Goal: Information Seeking & Learning: Learn about a topic

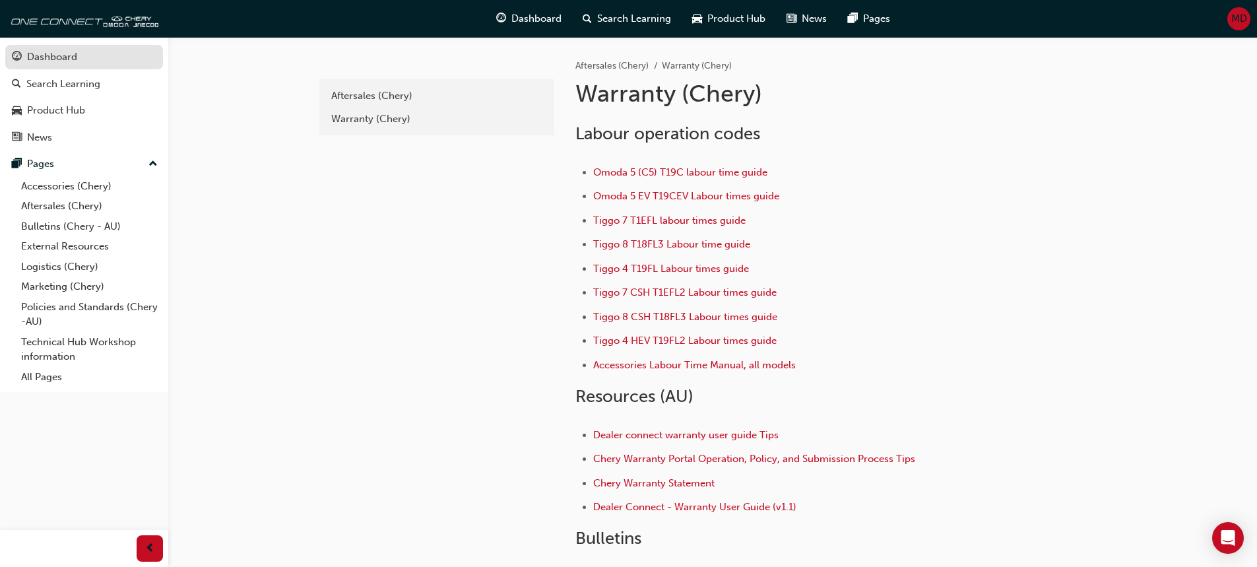
click at [47, 53] on div "Dashboard" at bounding box center [52, 56] width 50 height 15
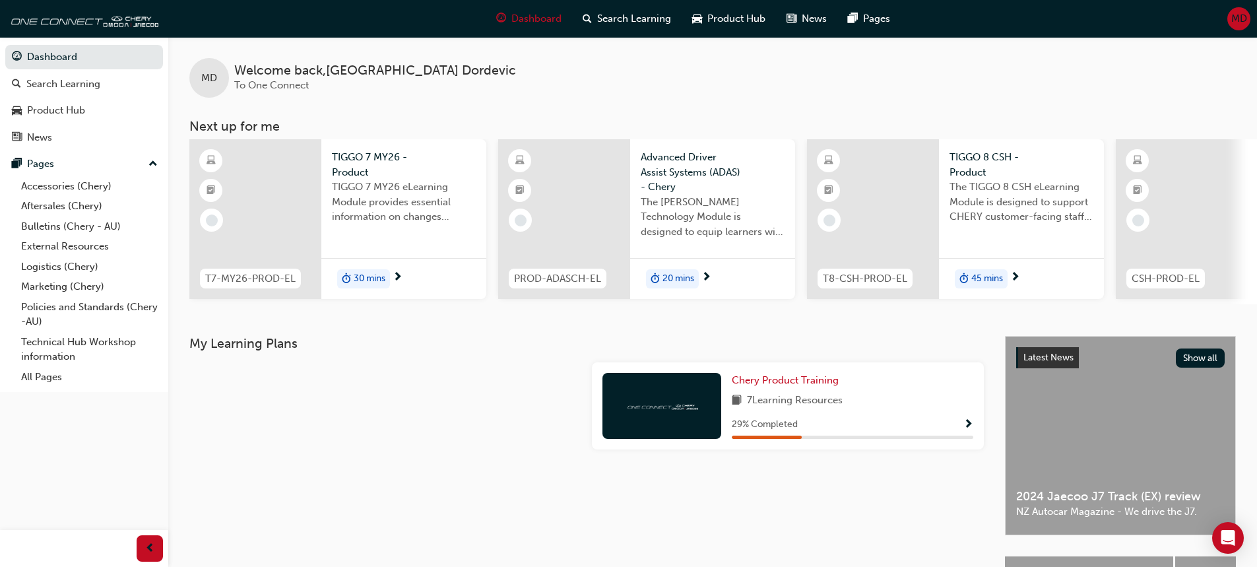
click at [282, 197] on div at bounding box center [255, 219] width 132 height 160
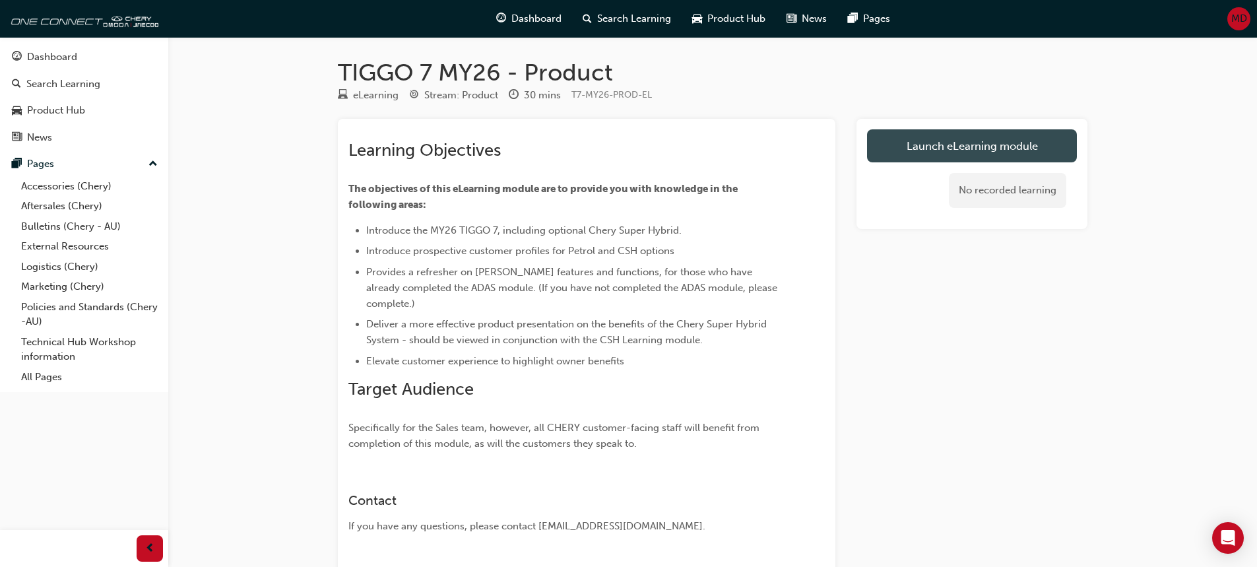
click at [962, 146] on link "Launch eLearning module" at bounding box center [972, 145] width 210 height 33
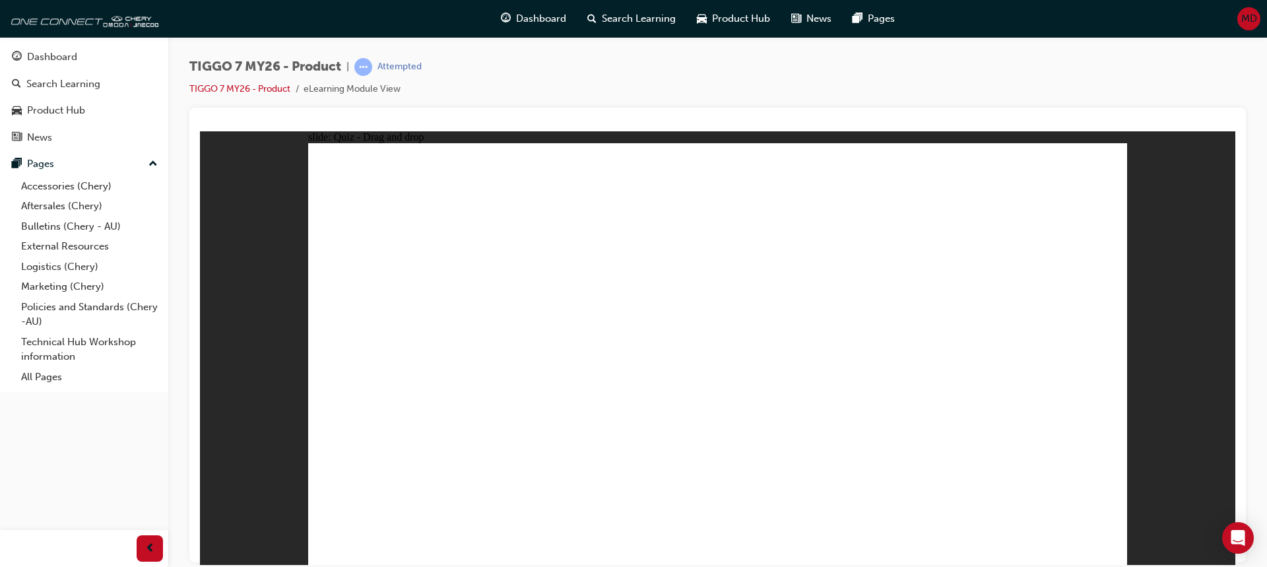
drag, startPoint x: 830, startPoint y: 190, endPoint x: 371, endPoint y: 374, distance: 494.1
drag, startPoint x: 690, startPoint y: 178, endPoint x: 720, endPoint y: 426, distance: 249.2
drag, startPoint x: 765, startPoint y: 267, endPoint x: 553, endPoint y: 368, distance: 234.6
drag, startPoint x: 908, startPoint y: 279, endPoint x: 841, endPoint y: 384, distance: 124.6
drag, startPoint x: 986, startPoint y: 195, endPoint x: 957, endPoint y: 196, distance: 28.4
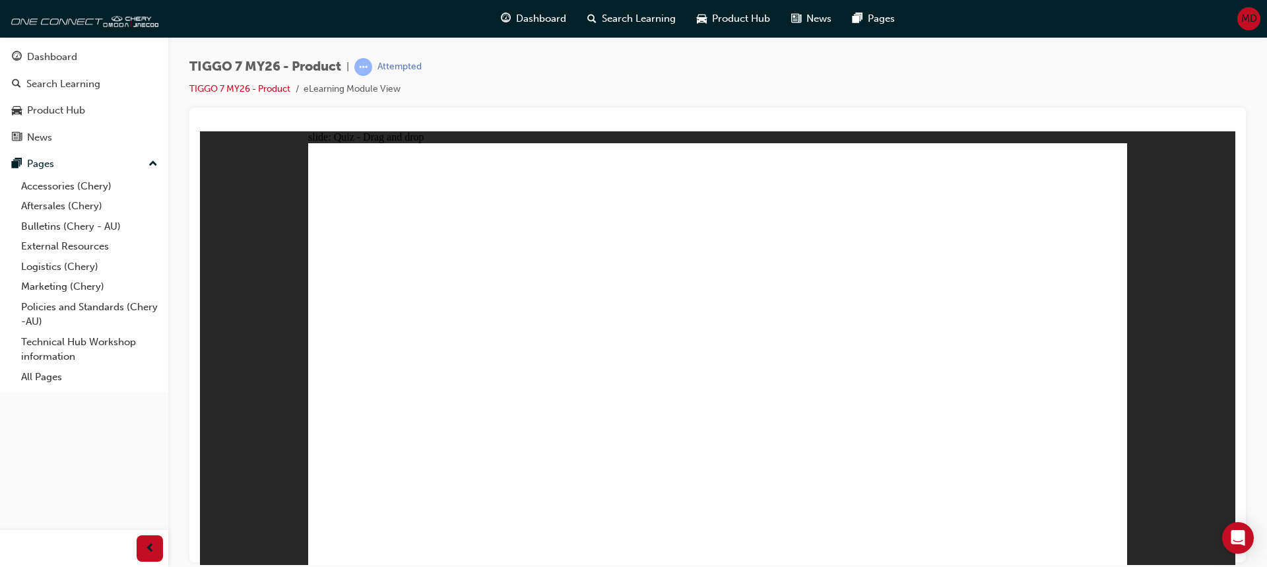
drag, startPoint x: 997, startPoint y: 185, endPoint x: 1004, endPoint y: 375, distance: 190.8
drag, startPoint x: 854, startPoint y: 224, endPoint x: 398, endPoint y: 410, distance: 493.1
drag, startPoint x: 1019, startPoint y: 236, endPoint x: 730, endPoint y: 391, distance: 328.6
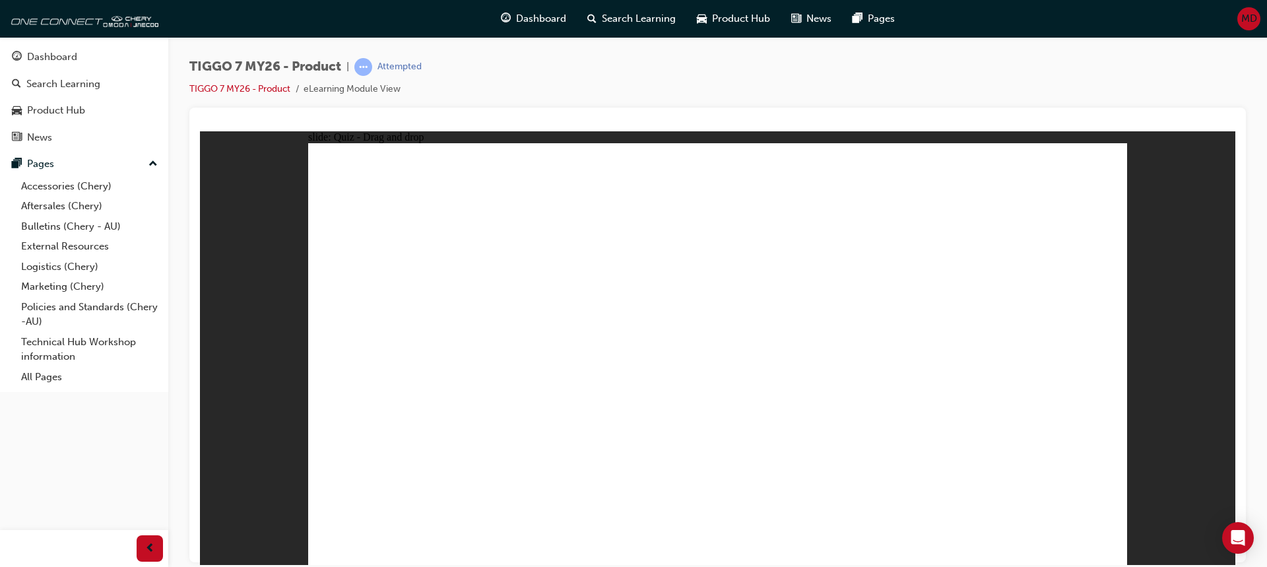
drag, startPoint x: 707, startPoint y: 181, endPoint x: 408, endPoint y: 398, distance: 369.4
drag, startPoint x: 1041, startPoint y: 217, endPoint x: 726, endPoint y: 404, distance: 365.4
drag, startPoint x: 695, startPoint y: 218, endPoint x: 461, endPoint y: 403, distance: 298.7
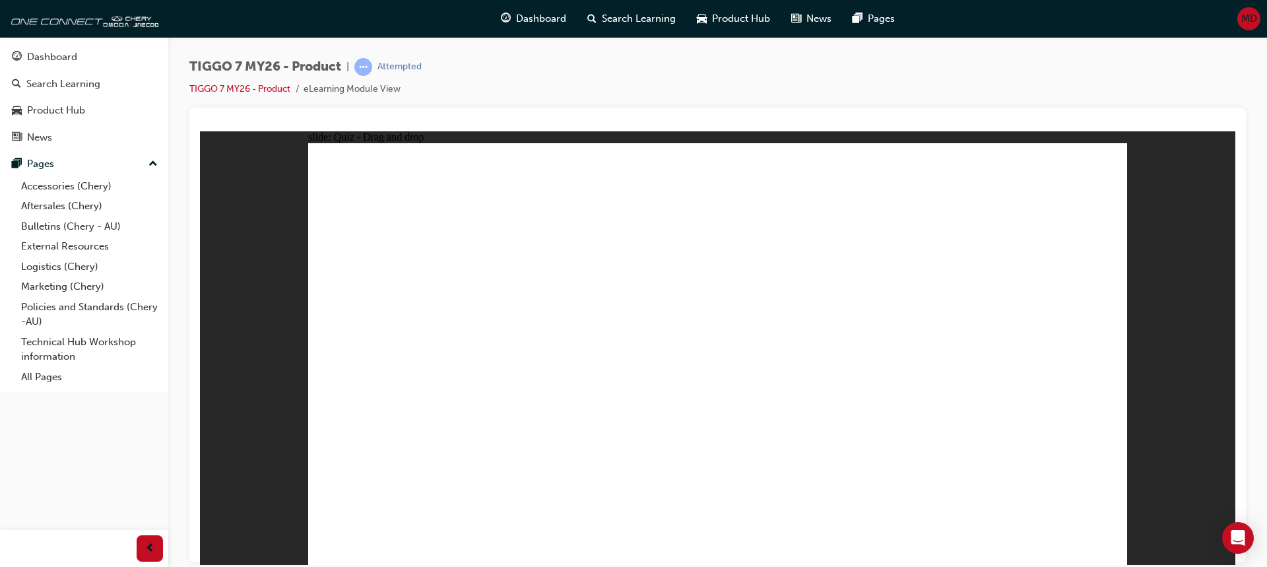
drag, startPoint x: 951, startPoint y: 255, endPoint x: 528, endPoint y: 405, distance: 449.3
drag, startPoint x: 794, startPoint y: 189, endPoint x: 622, endPoint y: 405, distance: 276.6
drag, startPoint x: 860, startPoint y: 183, endPoint x: 604, endPoint y: 404, distance: 338.2
drag, startPoint x: 769, startPoint y: 217, endPoint x: 468, endPoint y: 423, distance: 364.6
drag, startPoint x: 795, startPoint y: 262, endPoint x: 567, endPoint y: 422, distance: 279.0
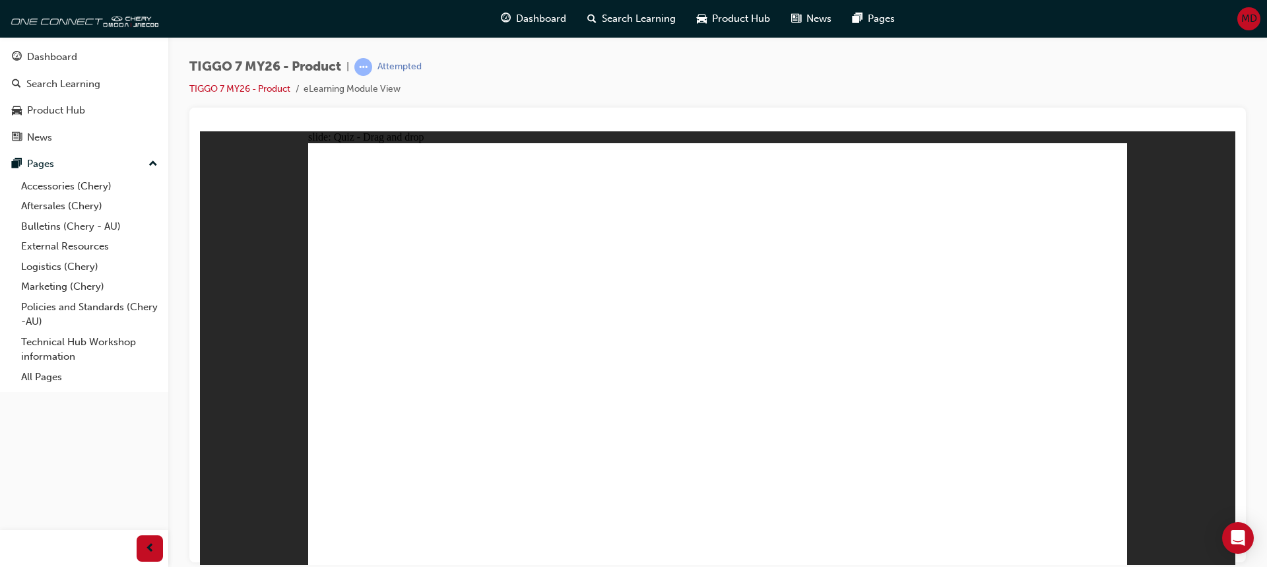
drag, startPoint x: 886, startPoint y: 255, endPoint x: 820, endPoint y: 391, distance: 151.1
drag, startPoint x: 887, startPoint y: 221, endPoint x: 898, endPoint y: 366, distance: 144.9
drag, startPoint x: 959, startPoint y: 219, endPoint x: 933, endPoint y: 402, distance: 185.3
drag, startPoint x: 969, startPoint y: 185, endPoint x: 744, endPoint y: 414, distance: 321.5
drag, startPoint x: 1032, startPoint y: 232, endPoint x: 815, endPoint y: 424, distance: 289.4
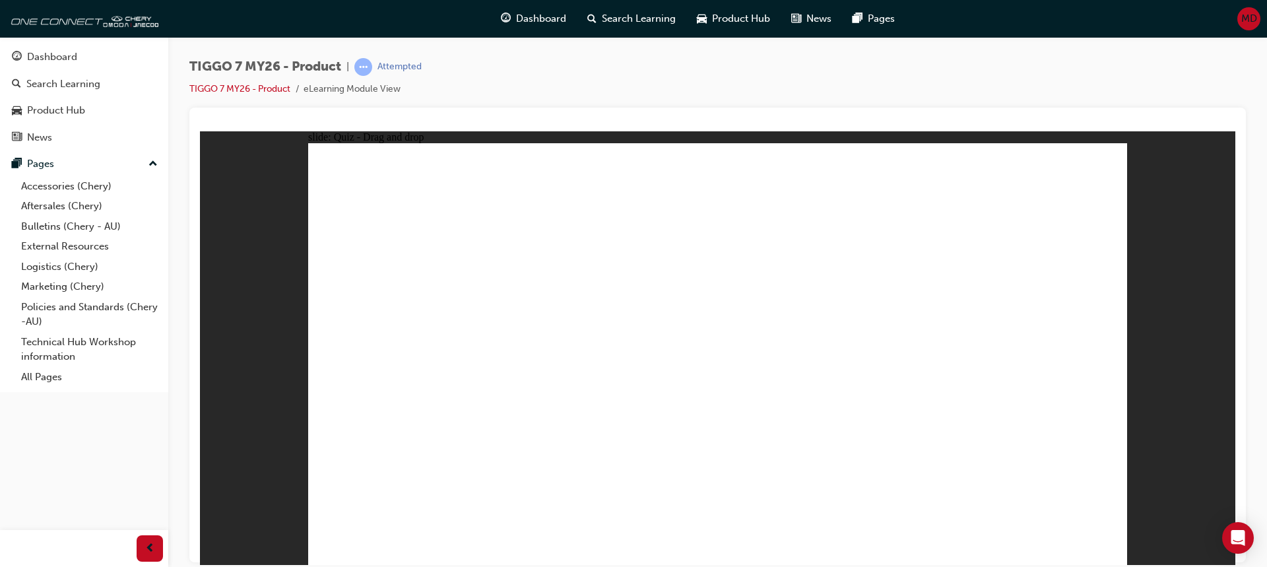
drag, startPoint x: 1033, startPoint y: 215, endPoint x: 819, endPoint y: 390, distance: 275.7
drag, startPoint x: 891, startPoint y: 218, endPoint x: 507, endPoint y: 385, distance: 419.3
drag, startPoint x: 507, startPoint y: 385, endPoint x: 520, endPoint y: 360, distance: 27.4
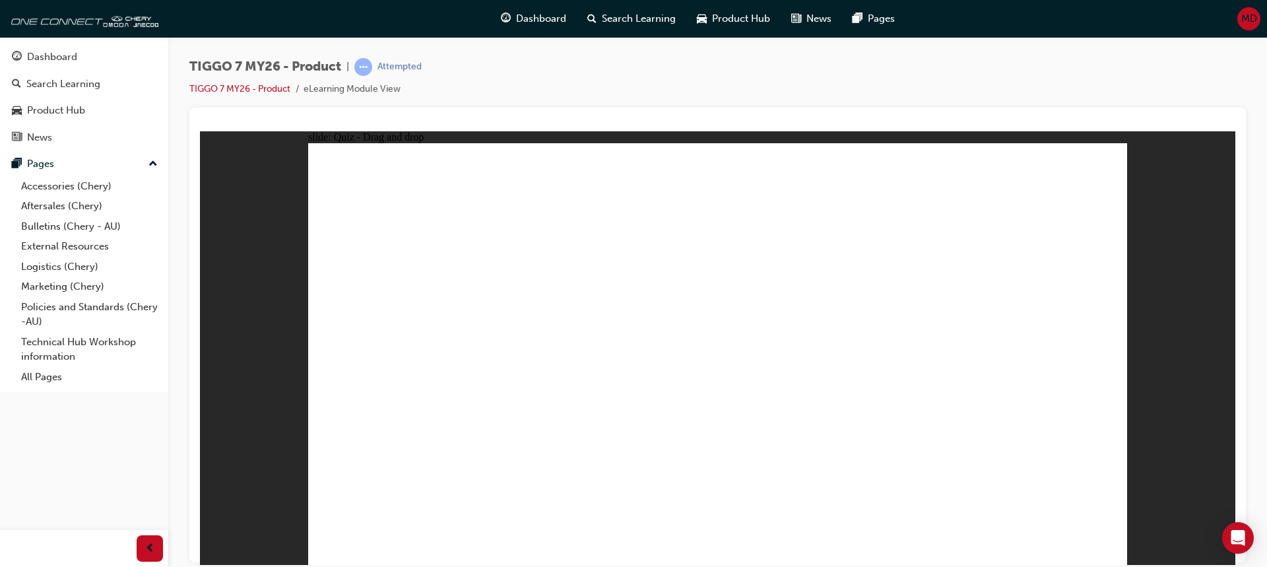
drag, startPoint x: 720, startPoint y: 221, endPoint x: 502, endPoint y: 402, distance: 283.0
drag, startPoint x: 944, startPoint y: 458, endPoint x: 422, endPoint y: 337, distance: 535.7
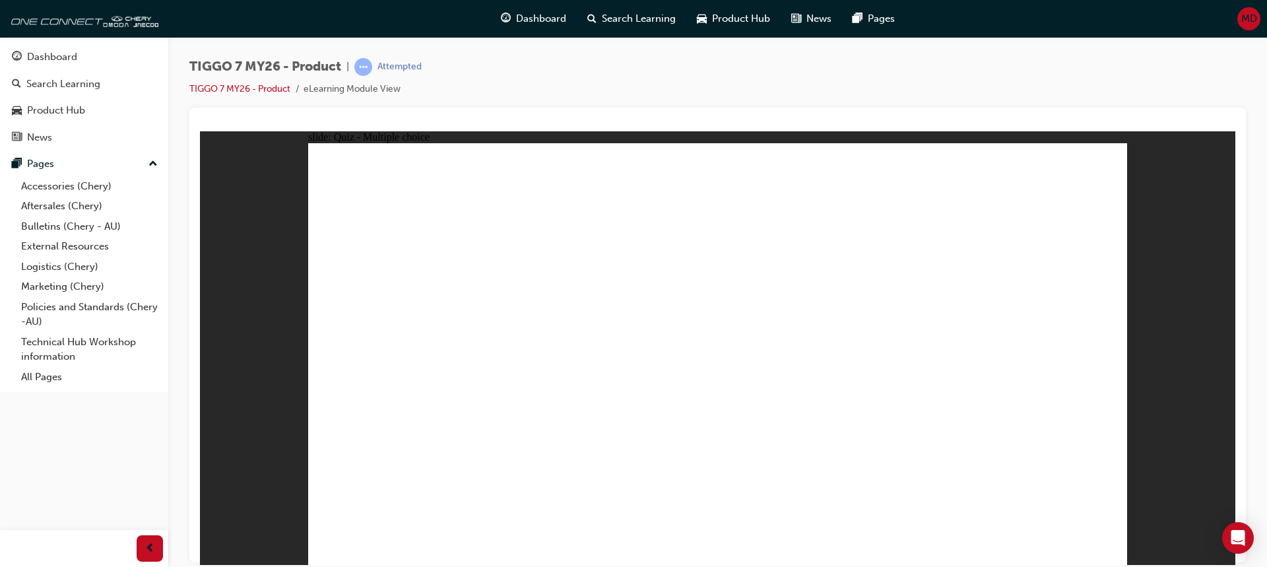
radio input "true"
drag, startPoint x: 858, startPoint y: 249, endPoint x: 818, endPoint y: 402, distance: 158.1
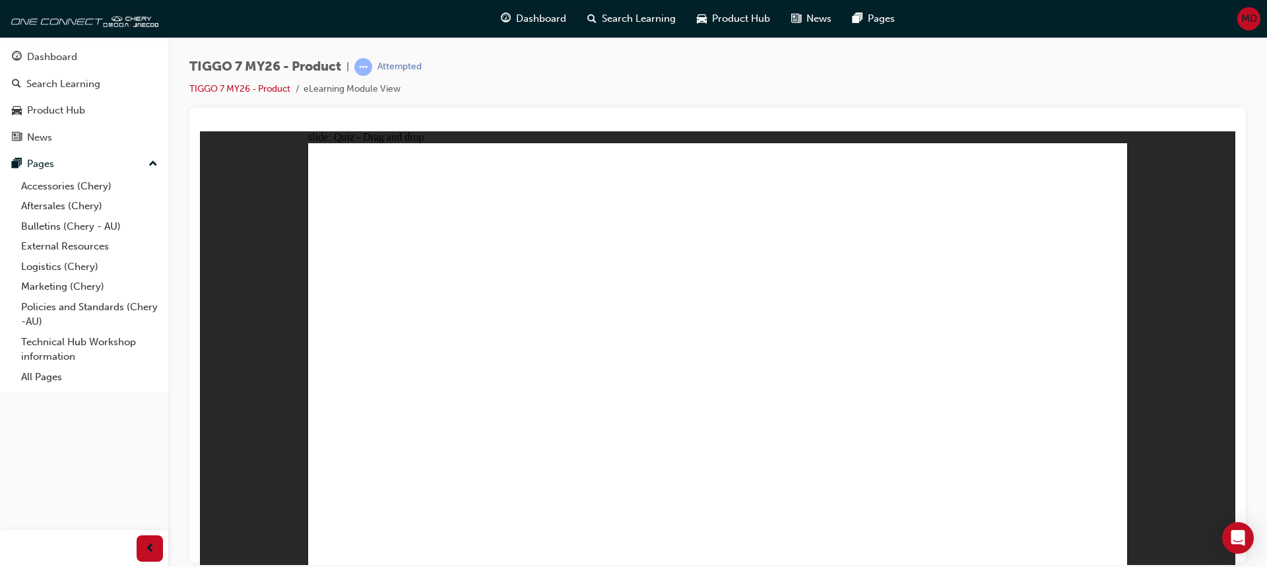
drag, startPoint x: 973, startPoint y: 214, endPoint x: 731, endPoint y: 403, distance: 306.5
drag, startPoint x: 998, startPoint y: 189, endPoint x: 748, endPoint y: 404, distance: 329.4
drag, startPoint x: 753, startPoint y: 194, endPoint x: 937, endPoint y: 416, distance: 288.7
drag, startPoint x: 715, startPoint y: 216, endPoint x: 756, endPoint y: 417, distance: 204.7
drag, startPoint x: 838, startPoint y: 218, endPoint x: 858, endPoint y: 435, distance: 217.3
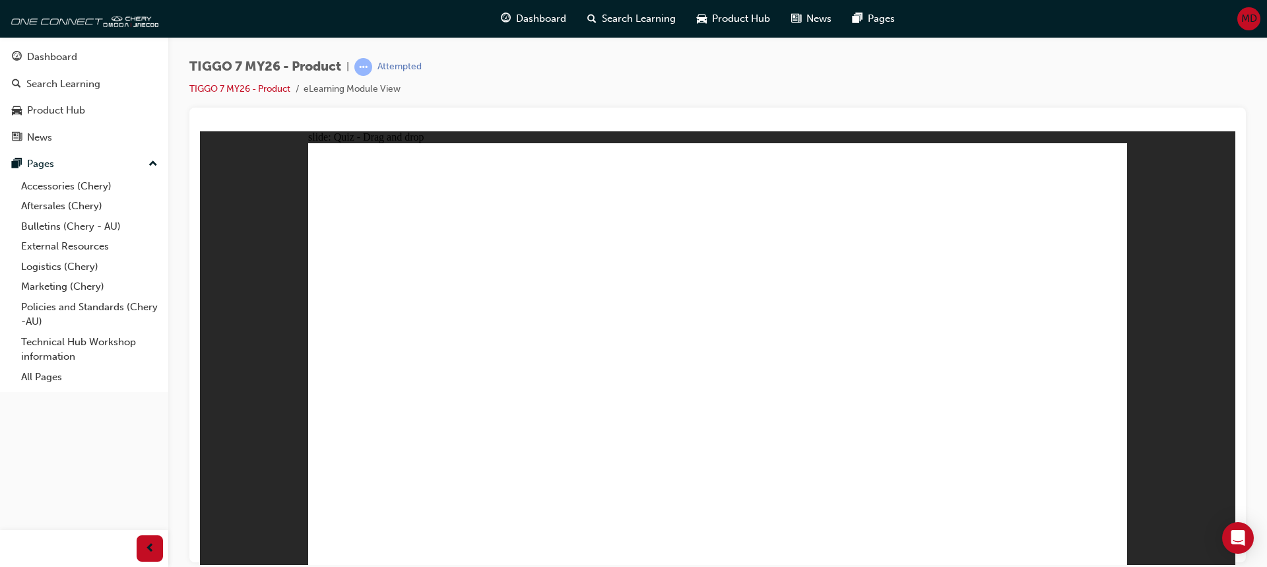
drag, startPoint x: 835, startPoint y: 188, endPoint x: 822, endPoint y: 463, distance: 274.8
radio input "true"
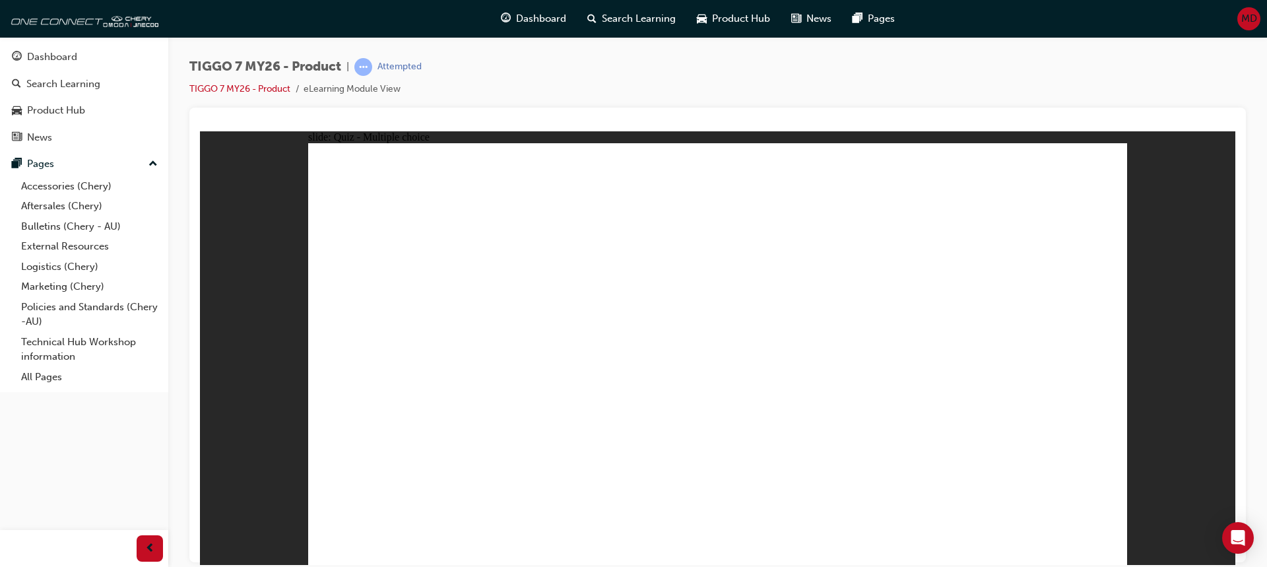
drag, startPoint x: 1002, startPoint y: 192, endPoint x: 696, endPoint y: 375, distance: 356.0
drag, startPoint x: 680, startPoint y: 191, endPoint x: 408, endPoint y: 385, distance: 334.5
drag, startPoint x: 860, startPoint y: 182, endPoint x: 570, endPoint y: 368, distance: 343.9
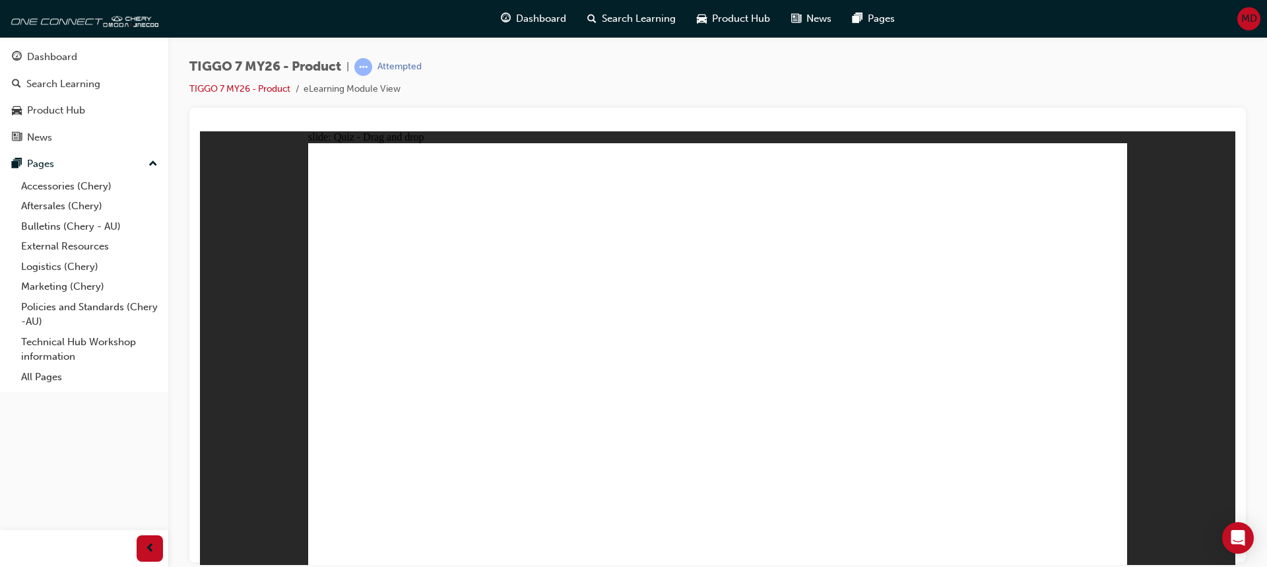
drag, startPoint x: 754, startPoint y: 271, endPoint x: 854, endPoint y: 372, distance: 142.3
drag, startPoint x: 905, startPoint y: 271, endPoint x: 1006, endPoint y: 376, distance: 146.5
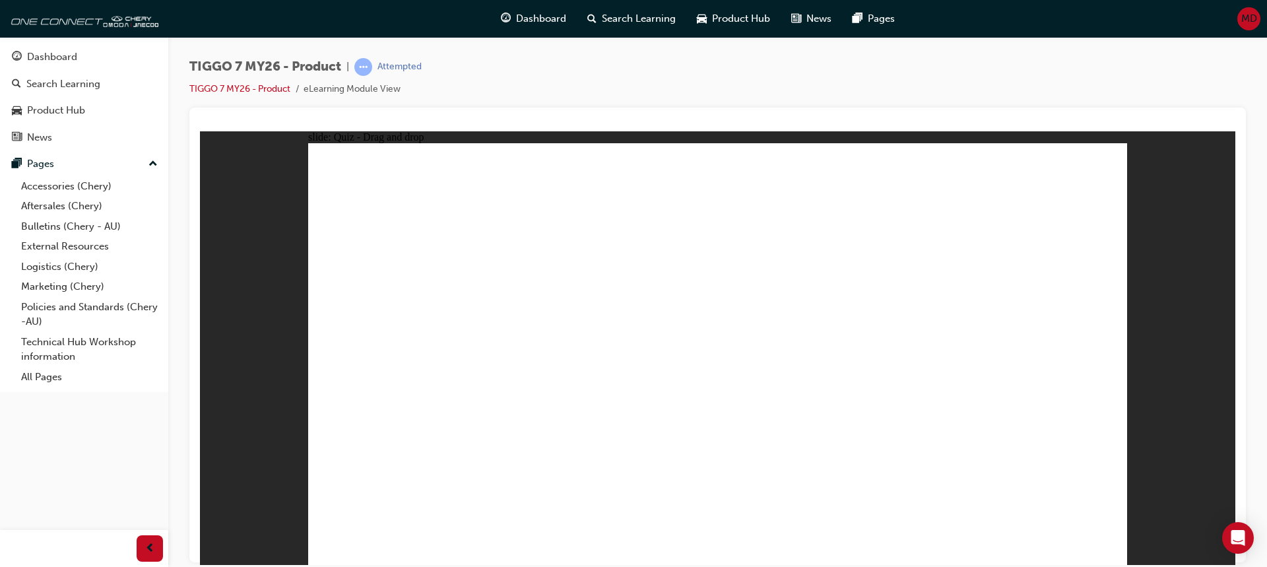
radio input "false"
radio input "true"
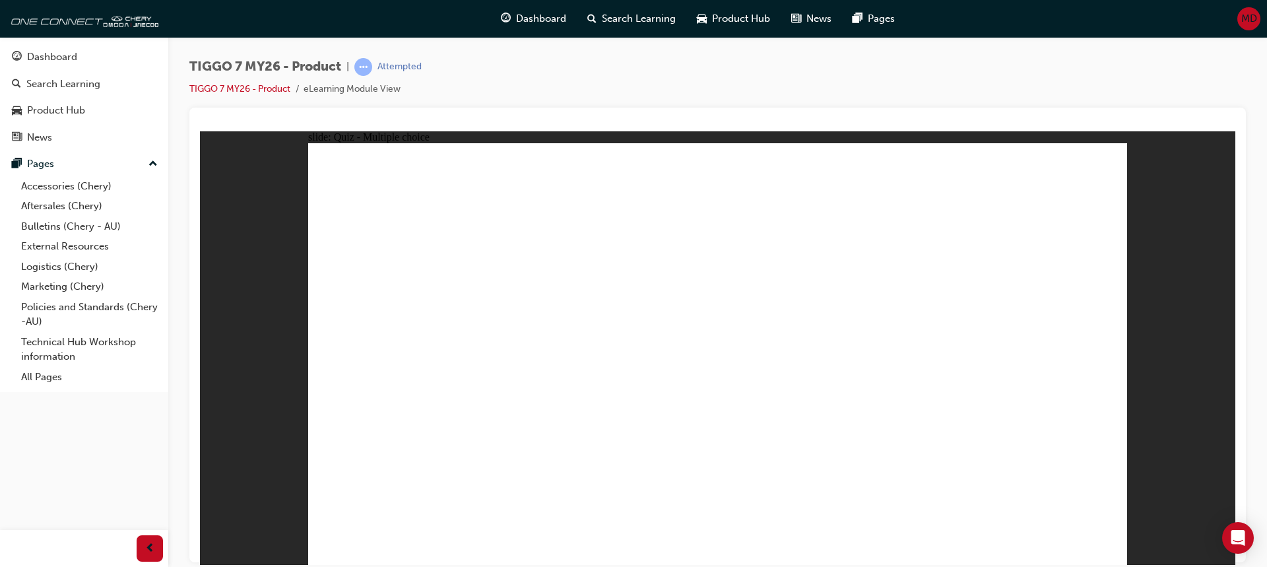
radio input "true"
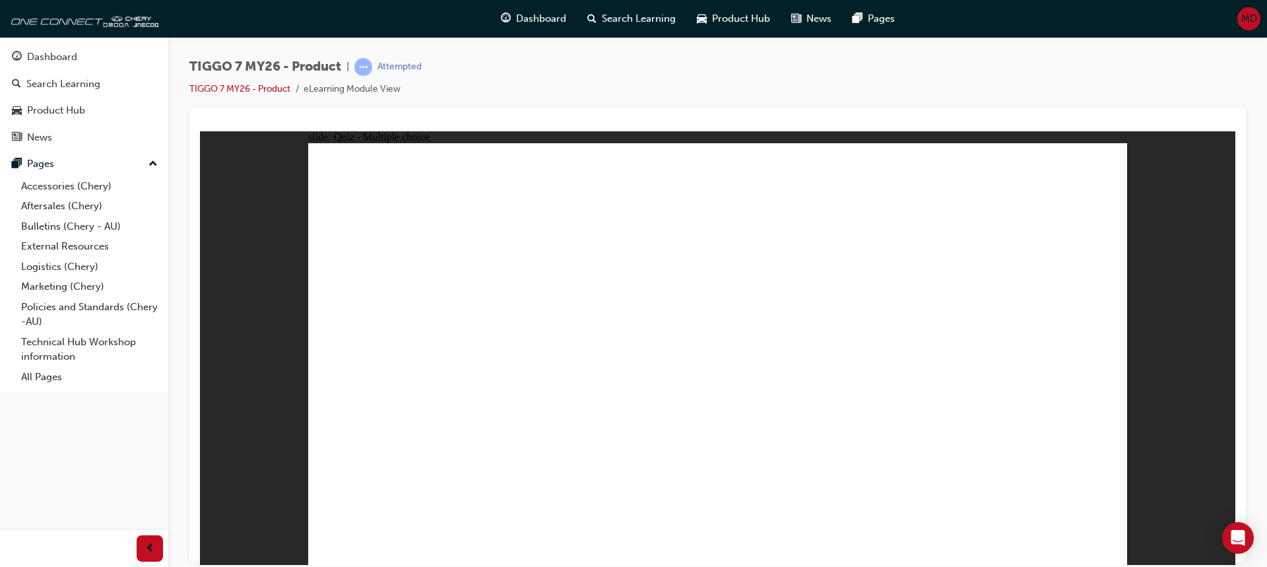
click at [40, 57] on div "Dashboard" at bounding box center [52, 56] width 50 height 15
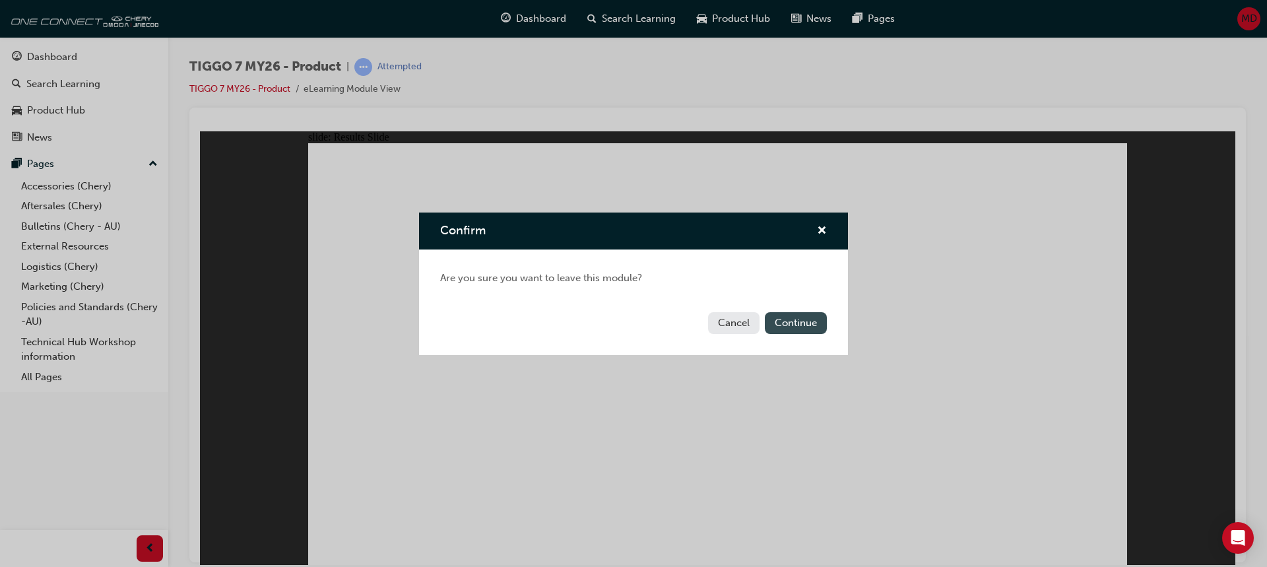
click at [797, 320] on button "Continue" at bounding box center [796, 323] width 62 height 22
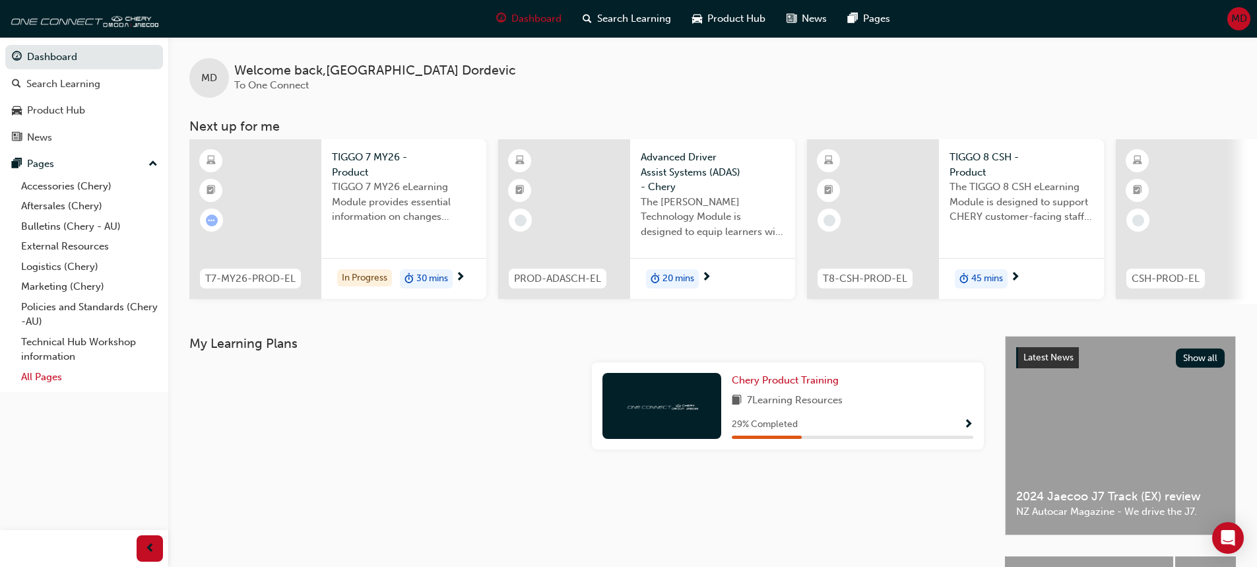
click at [51, 375] on link "All Pages" at bounding box center [89, 377] width 147 height 20
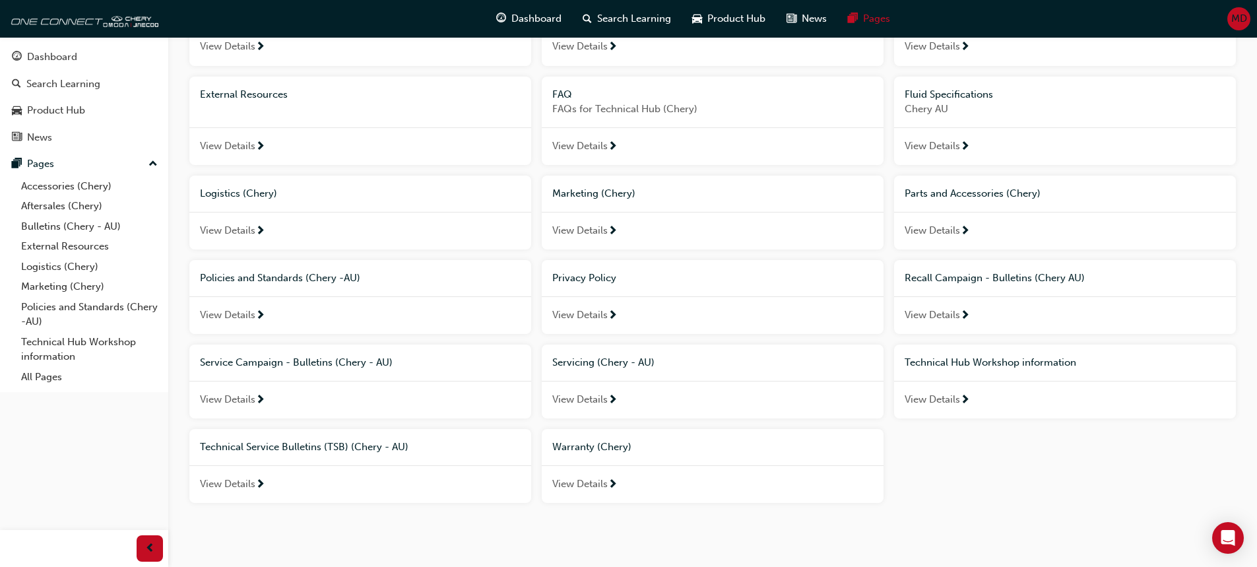
scroll to position [176, 0]
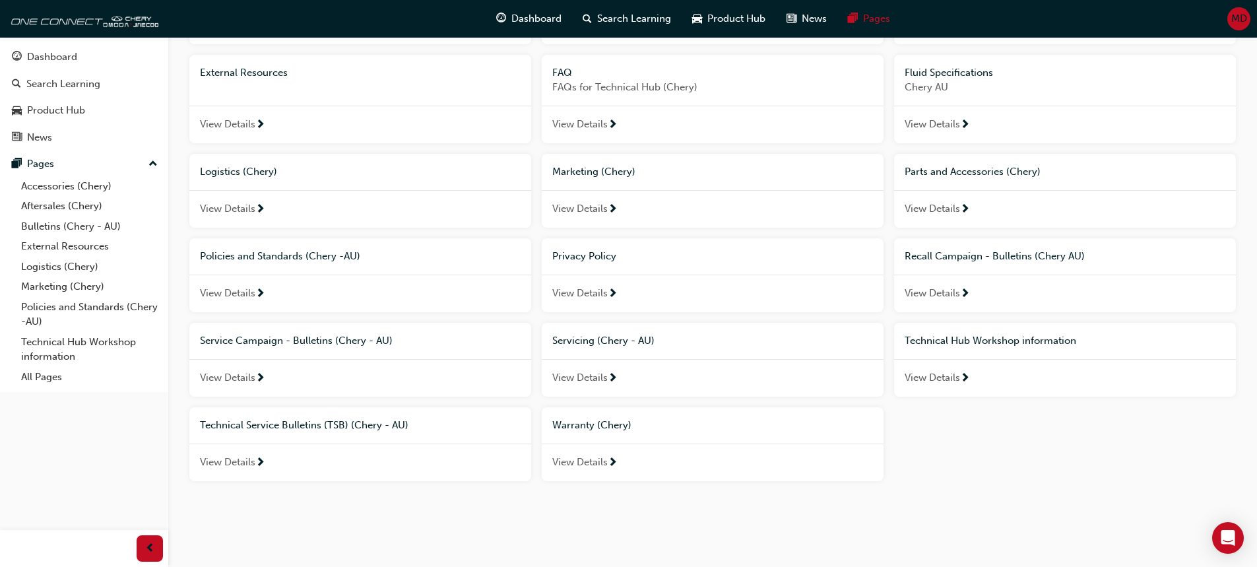
click at [596, 422] on span "Warranty (Chery)" at bounding box center [591, 425] width 79 height 12
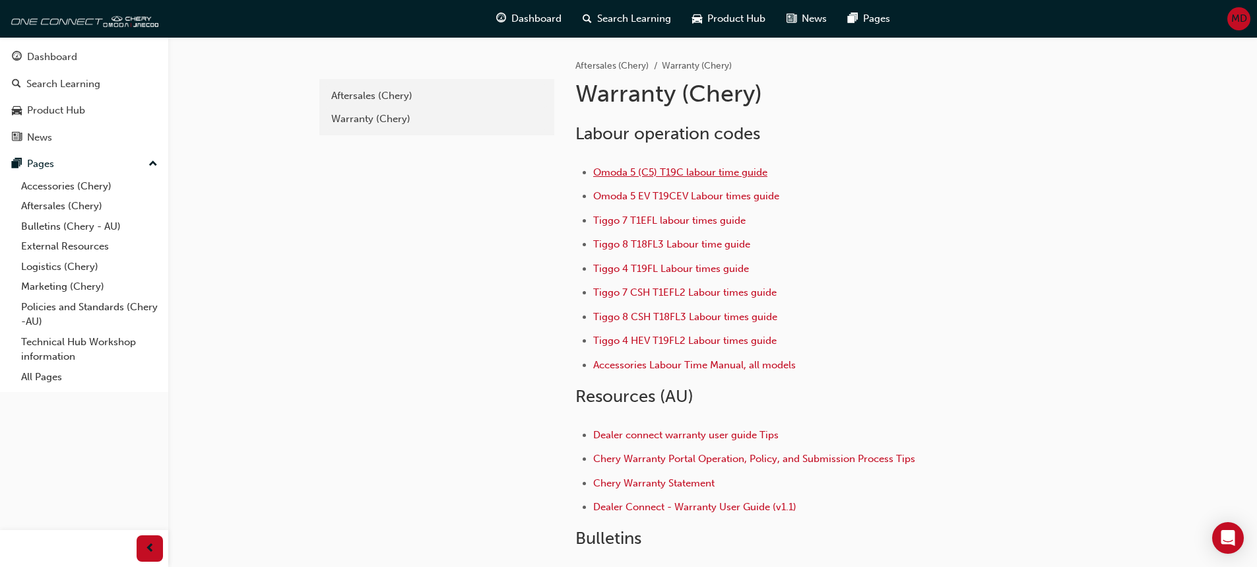
click at [672, 167] on span "Omoda 5 (C5) T19C labour time guide" at bounding box center [680, 172] width 174 height 12
